Goal: Transaction & Acquisition: Purchase product/service

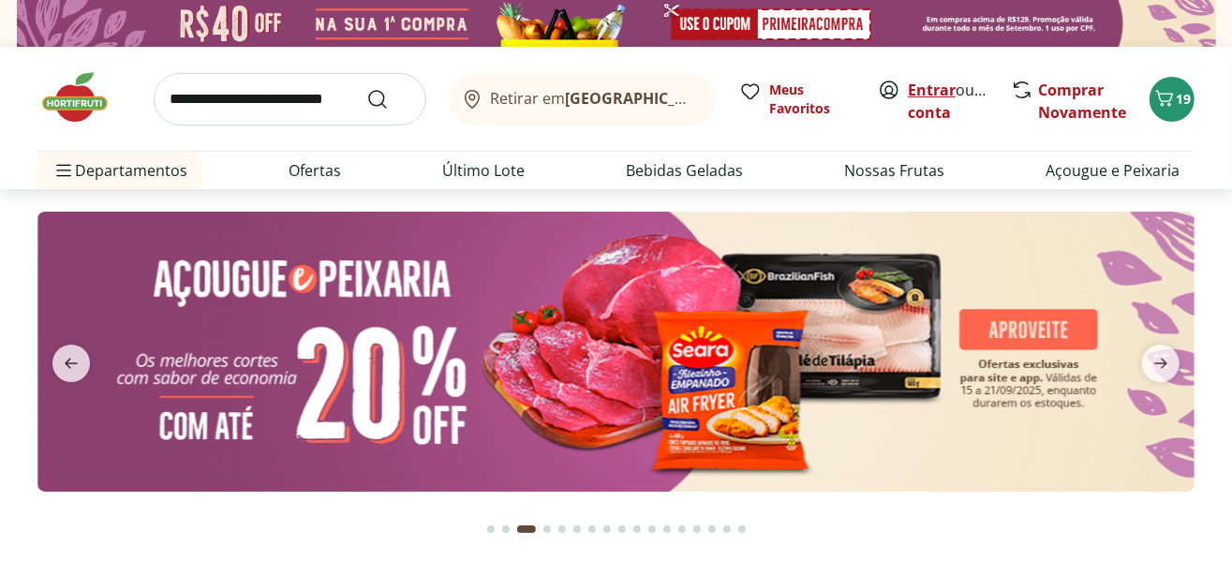
click at [932, 96] on link "Entrar" at bounding box center [932, 90] width 48 height 21
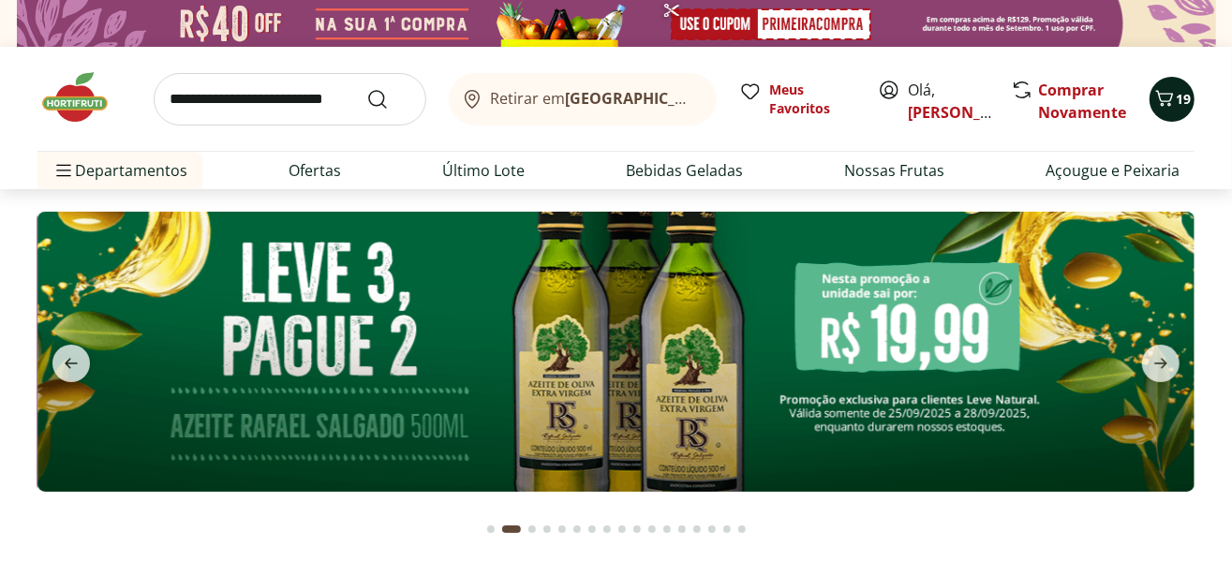
click at [1177, 102] on span "19" at bounding box center [1183, 99] width 15 height 18
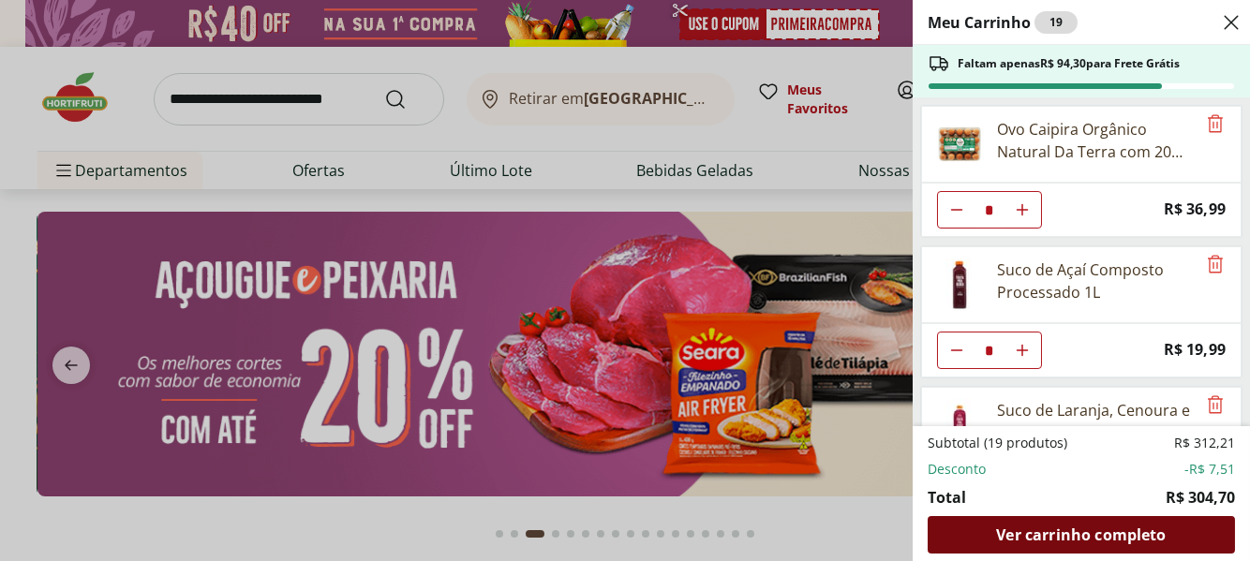
click at [1030, 527] on span "Ver carrinho completo" at bounding box center [1081, 534] width 170 height 15
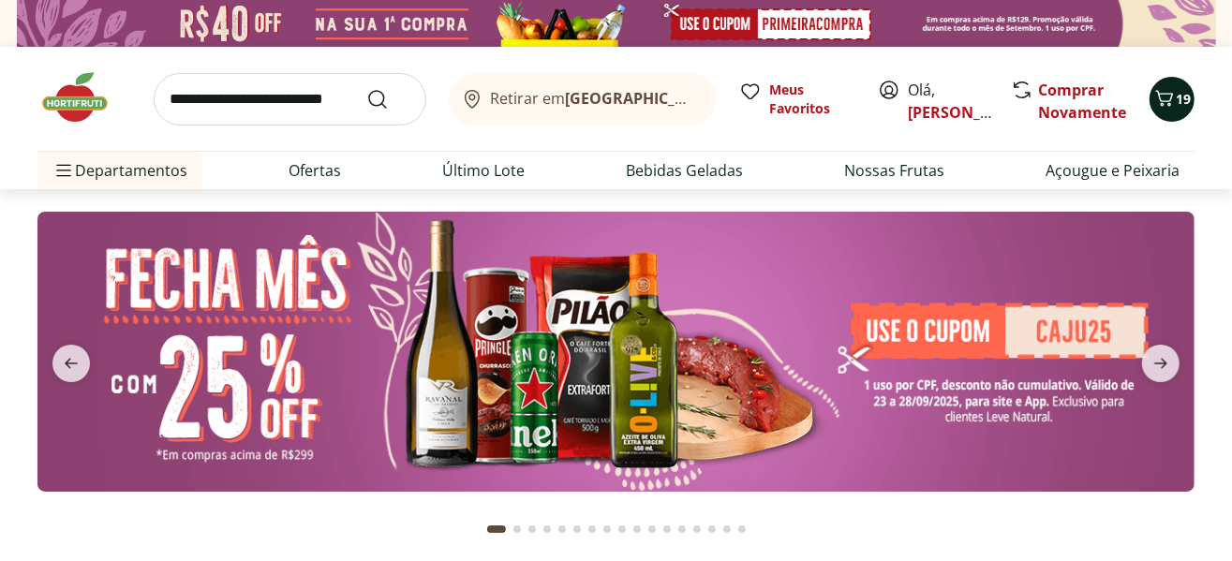
click at [1165, 96] on icon "Carrinho" at bounding box center [1164, 98] width 22 height 22
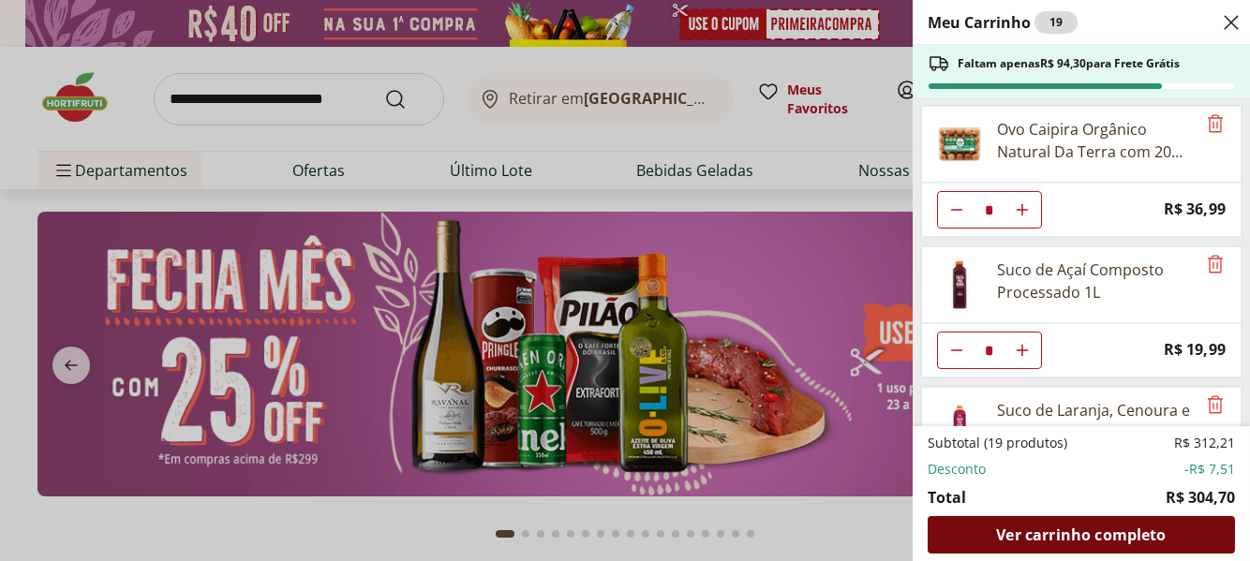
click at [1068, 530] on span "Ver carrinho completo" at bounding box center [1081, 534] width 170 height 15
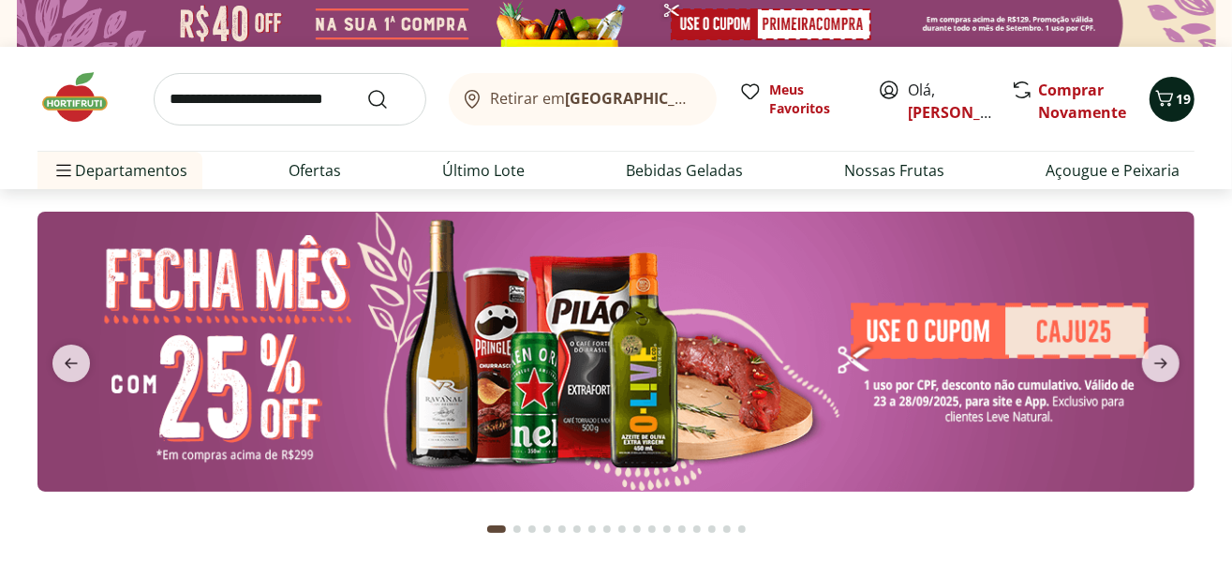
click at [1169, 106] on icon "Carrinho" at bounding box center [1164, 98] width 22 height 22
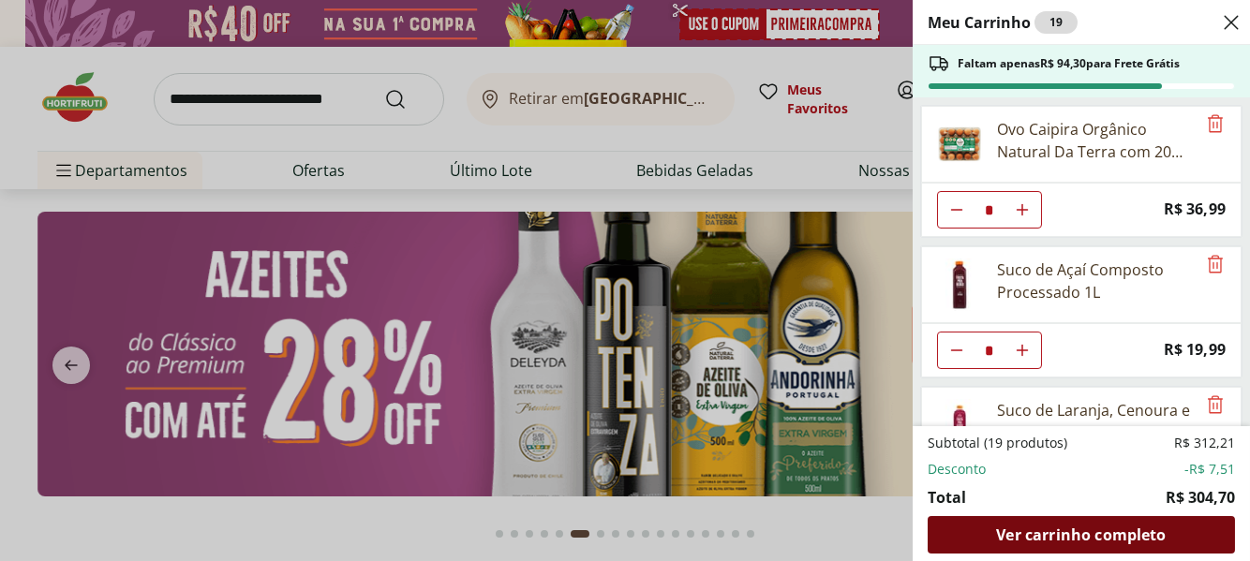
click at [1046, 532] on span "Ver carrinho completo" at bounding box center [1081, 534] width 170 height 15
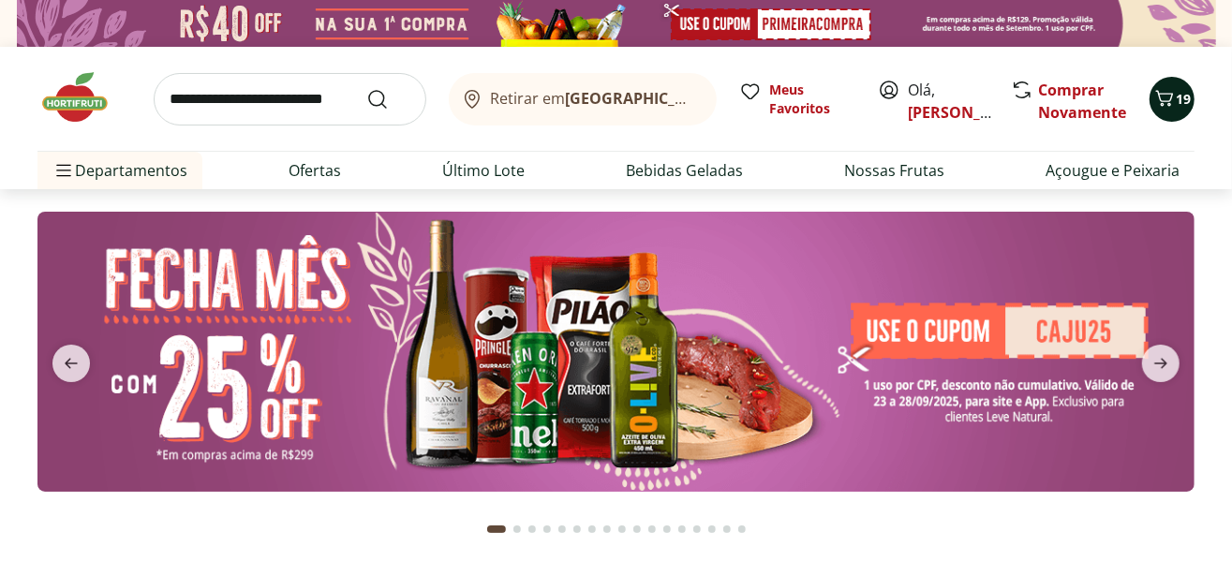
click at [1163, 104] on icon "Carrinho" at bounding box center [1165, 98] width 18 height 16
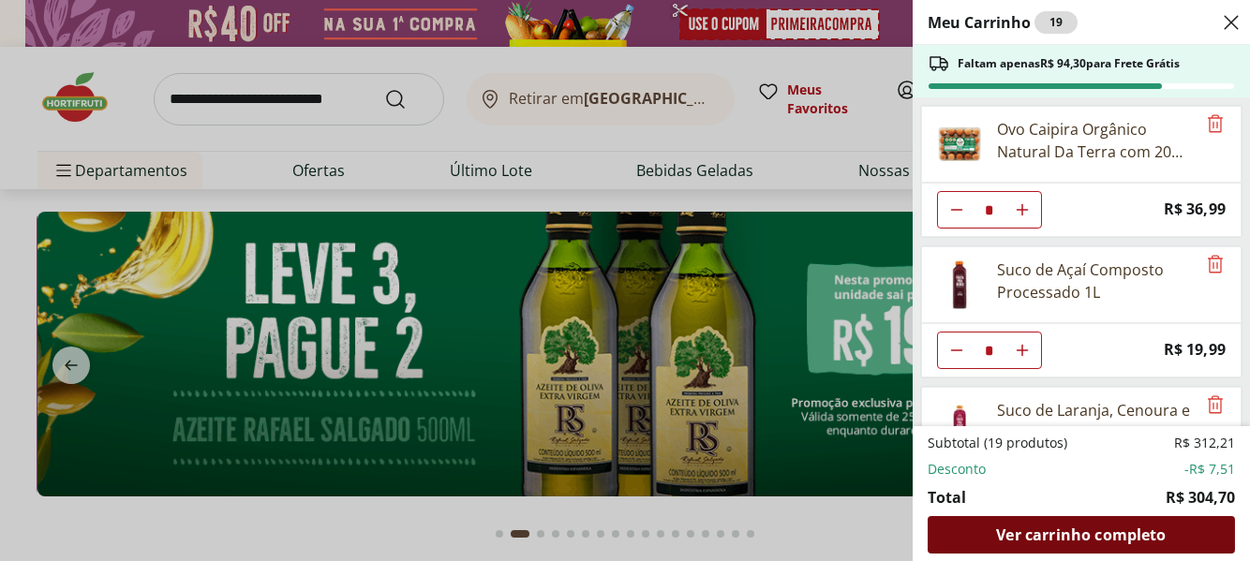
click at [1077, 538] on span "Ver carrinho completo" at bounding box center [1081, 534] width 170 height 15
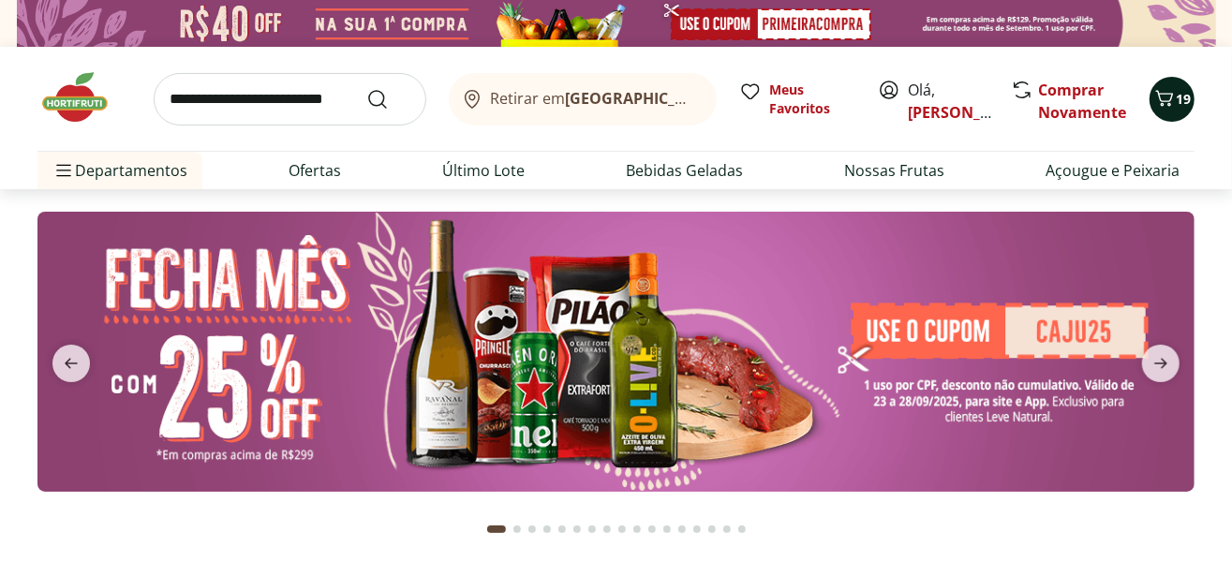
click at [1167, 109] on span "Carrinho" at bounding box center [1164, 99] width 22 height 24
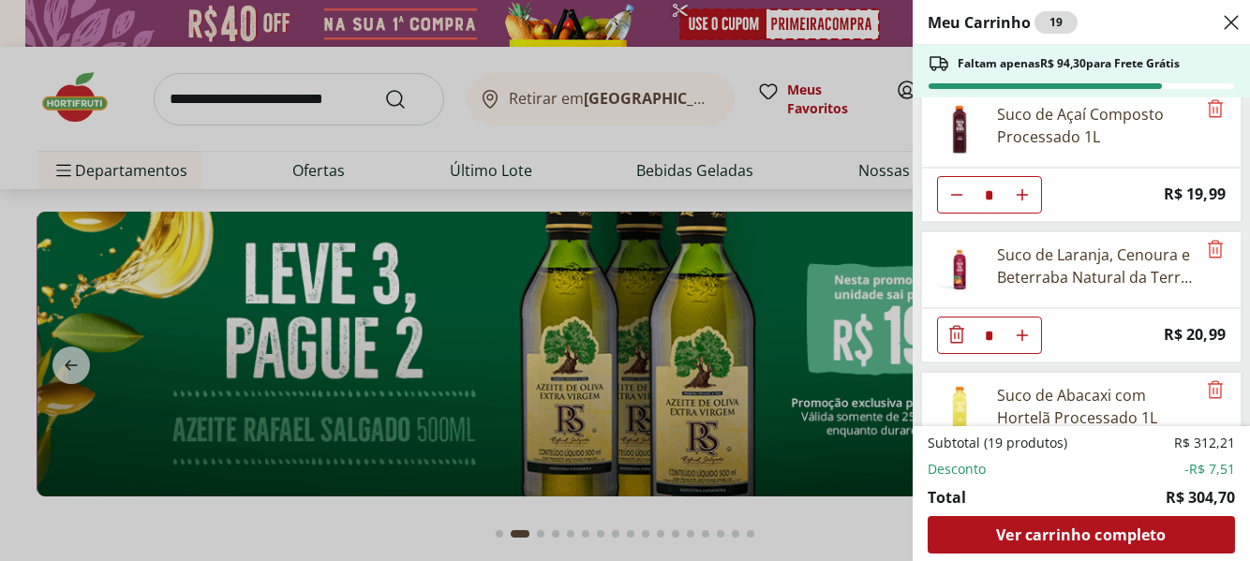
scroll to position [649, 0]
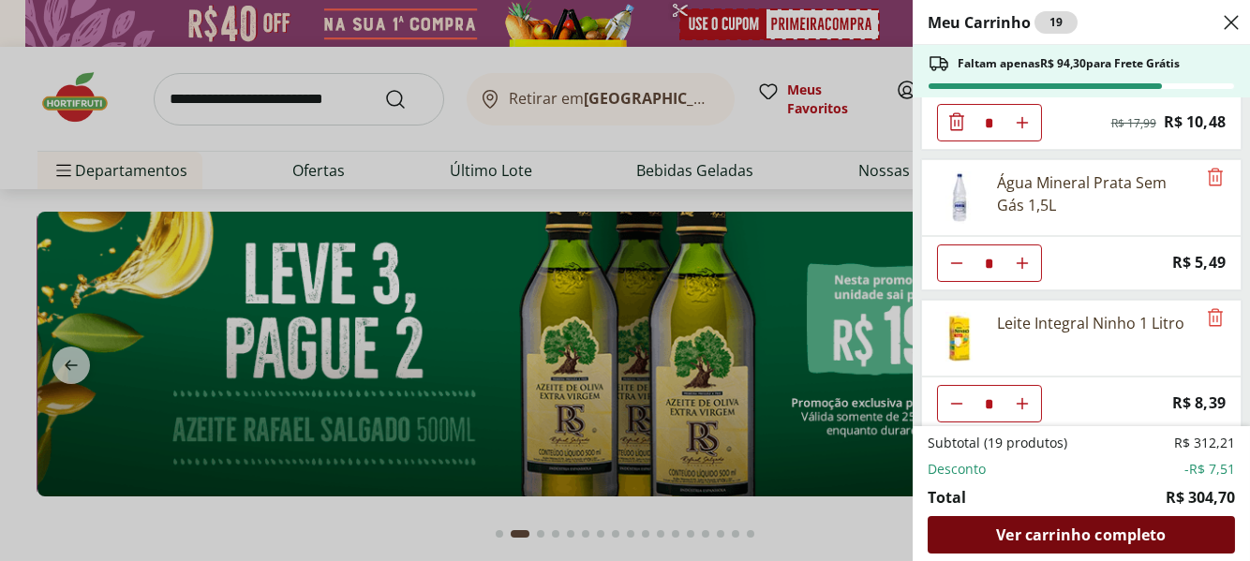
click at [1060, 532] on span "Ver carrinho completo" at bounding box center [1081, 534] width 170 height 15
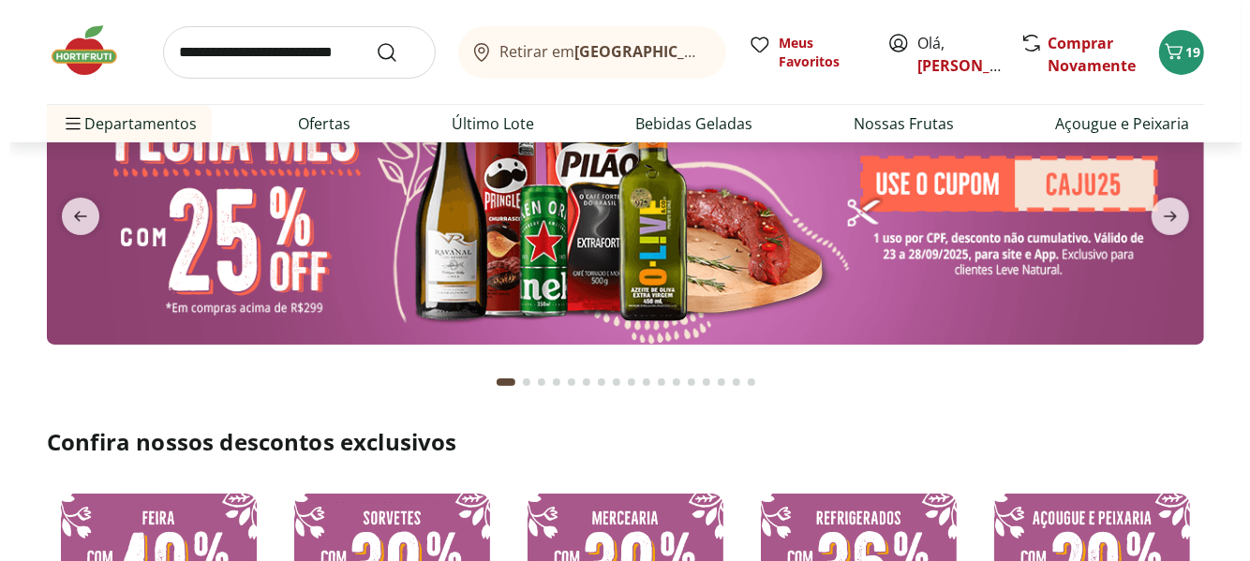
scroll to position [156, 0]
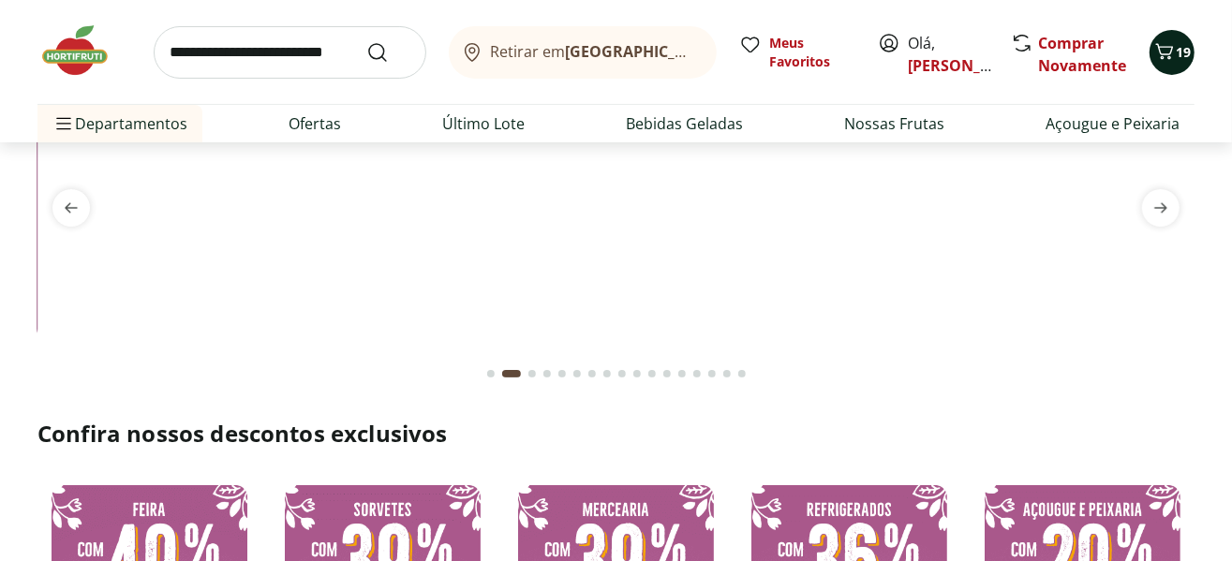
click at [1168, 55] on icon "Carrinho" at bounding box center [1165, 51] width 18 height 16
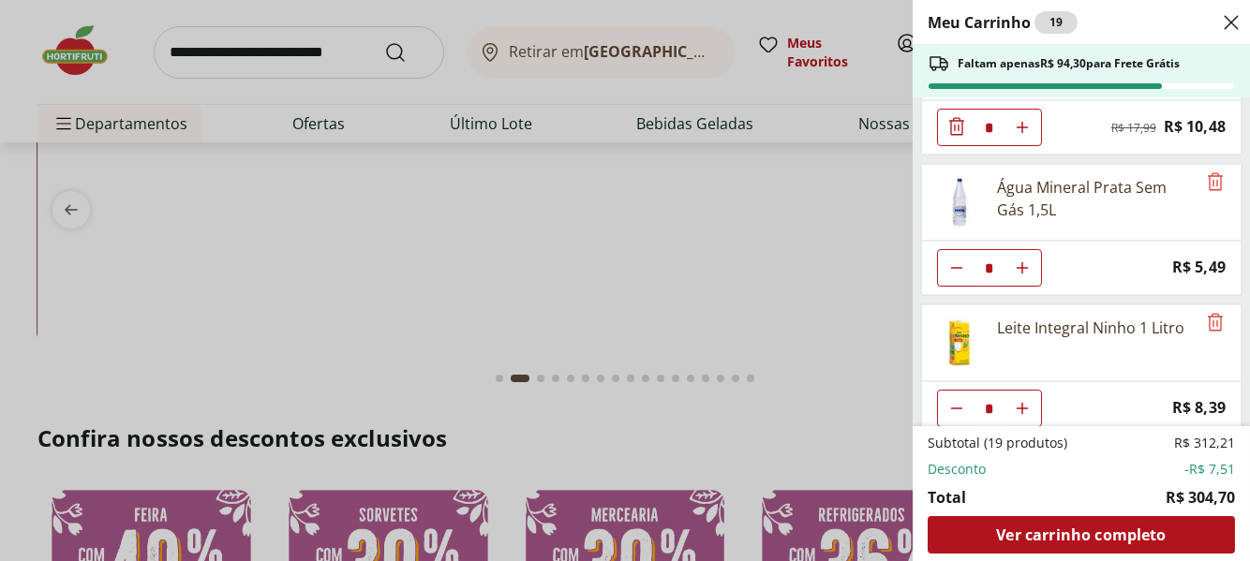
scroll to position [649, 0]
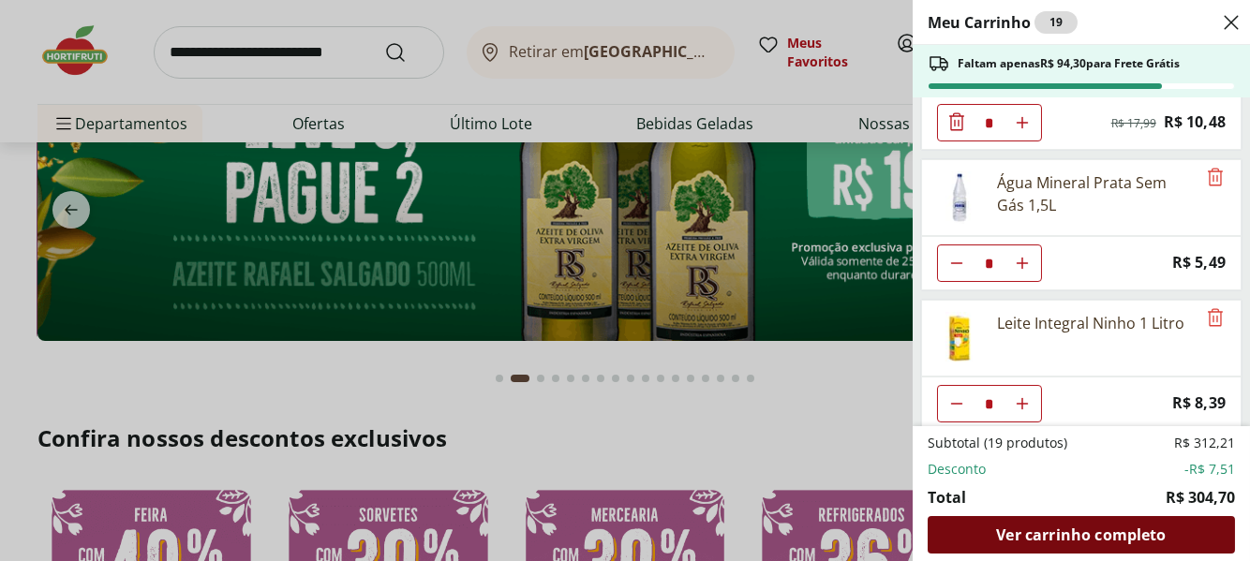
click at [1087, 541] on span "Ver carrinho completo" at bounding box center [1081, 534] width 170 height 15
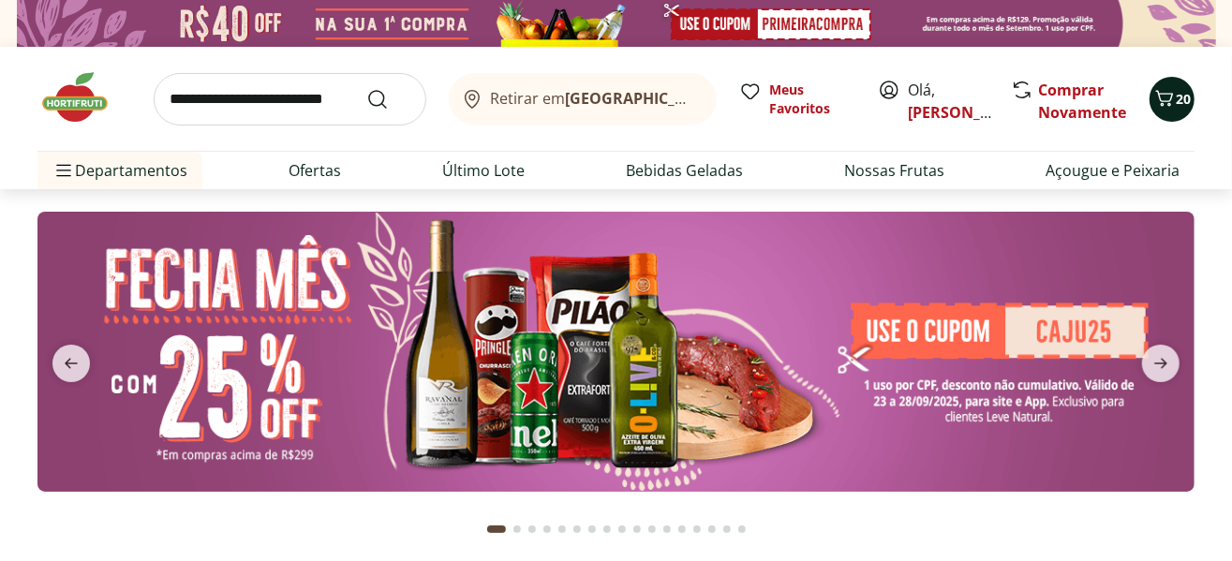
click at [1166, 96] on icon "Carrinho" at bounding box center [1164, 98] width 22 height 22
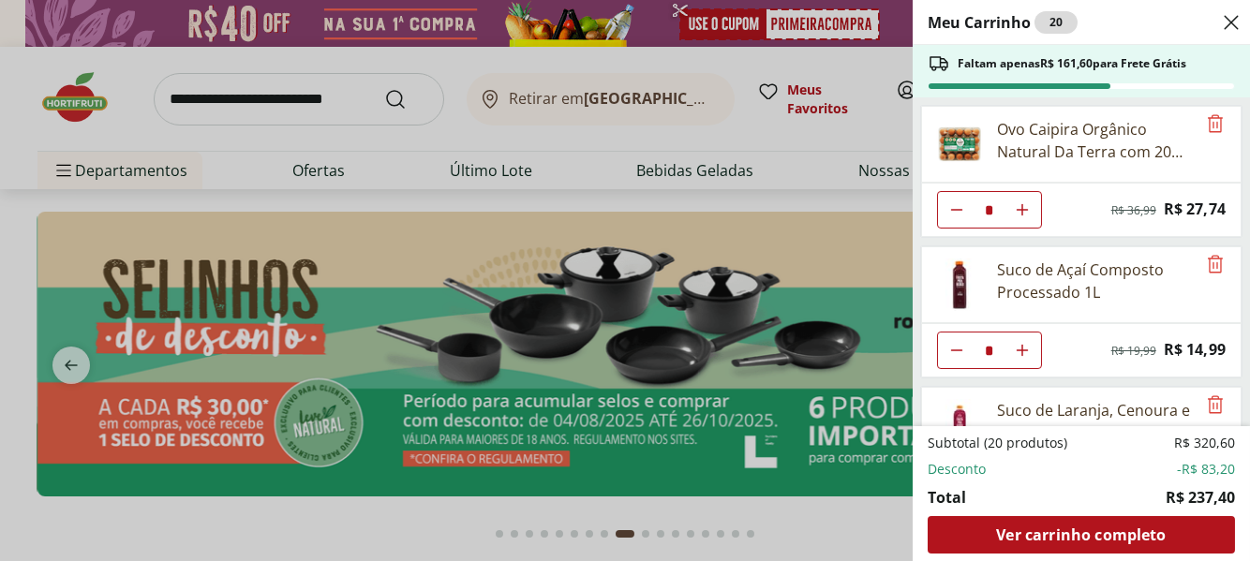
click at [80, 360] on div "Meu Carrinho 20 Faltam apenas R$ 161,60 para Frete Grátis Ovo Caipira Orgânico …" at bounding box center [625, 280] width 1250 height 561
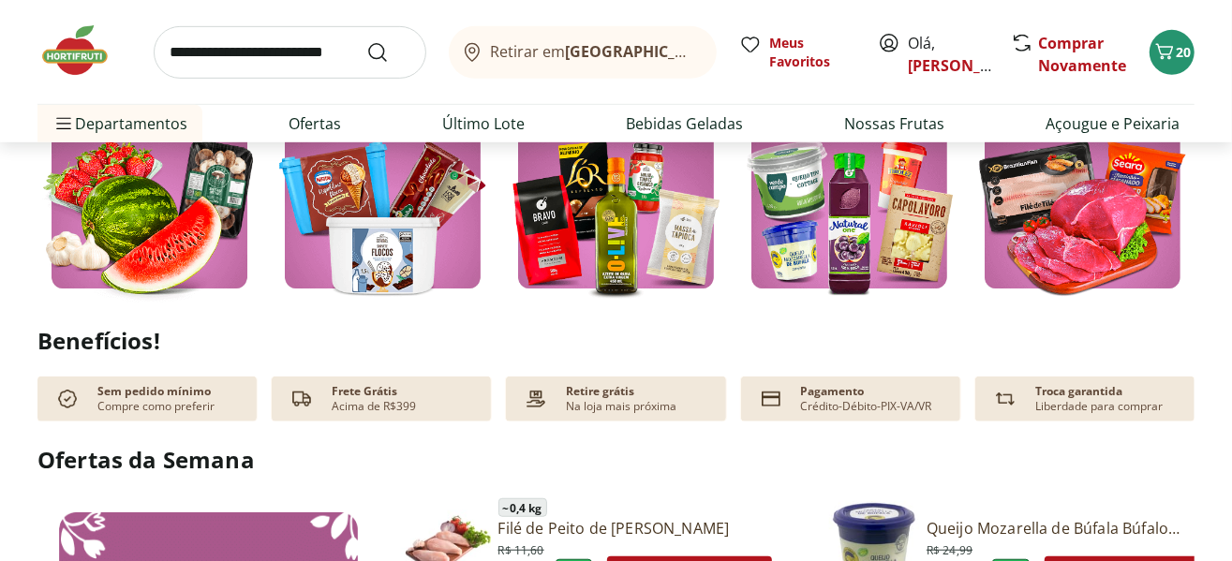
scroll to position [467, 0]
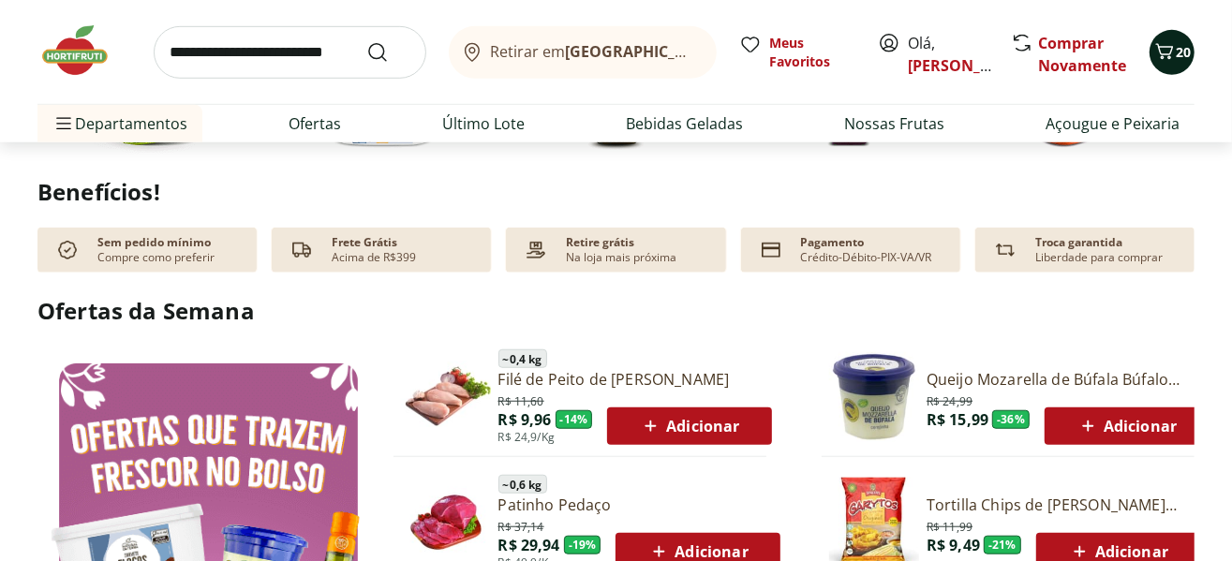
click at [1172, 52] on icon "Carrinho" at bounding box center [1164, 51] width 22 height 22
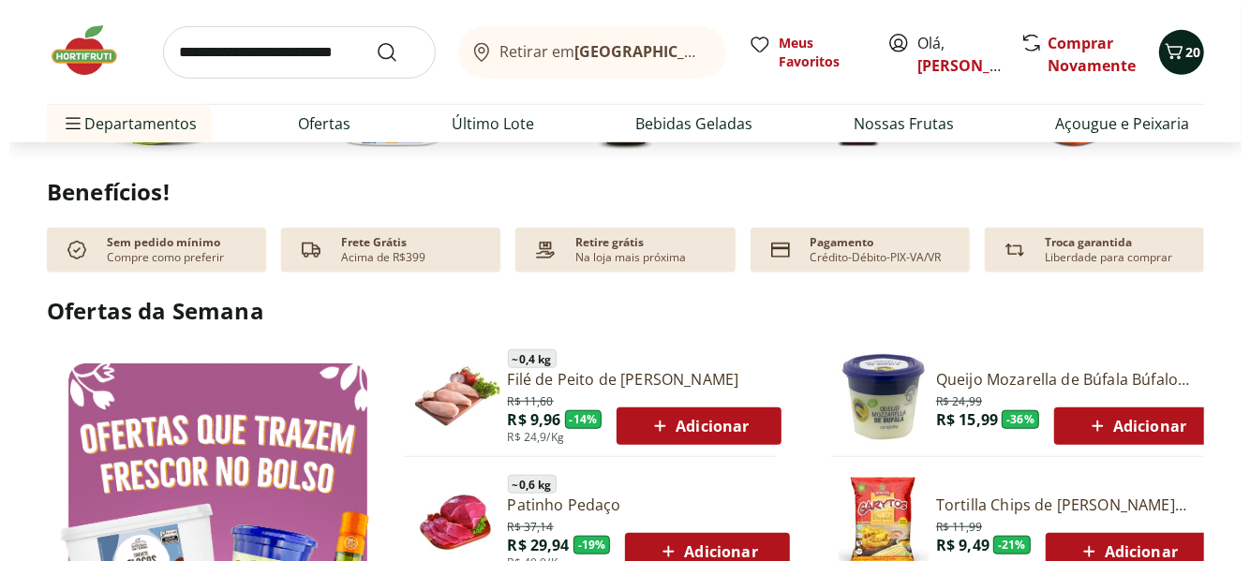
scroll to position [777, 0]
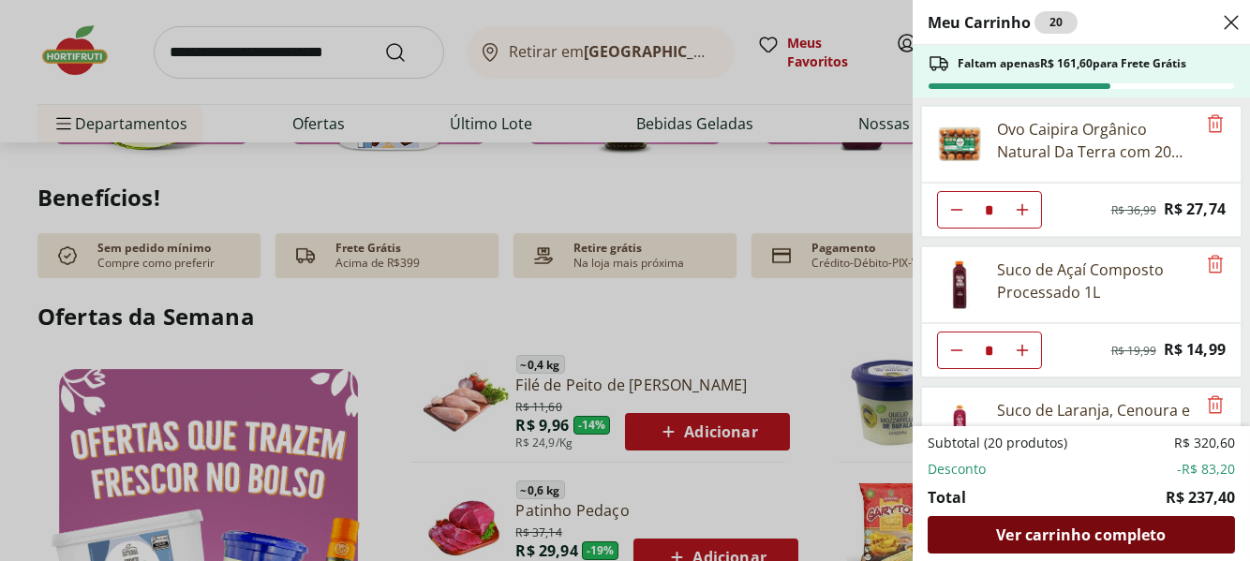
click at [1090, 541] on span "Ver carrinho completo" at bounding box center [1081, 534] width 170 height 15
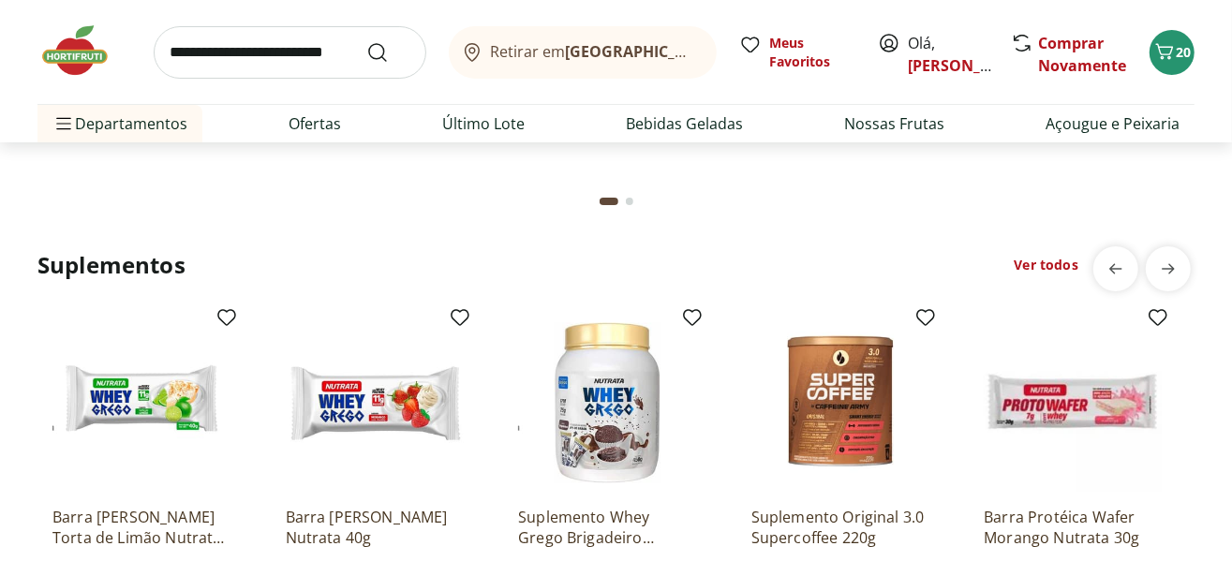
scroll to position [4371, 0]
